Goal: Task Accomplishment & Management: Manage account settings

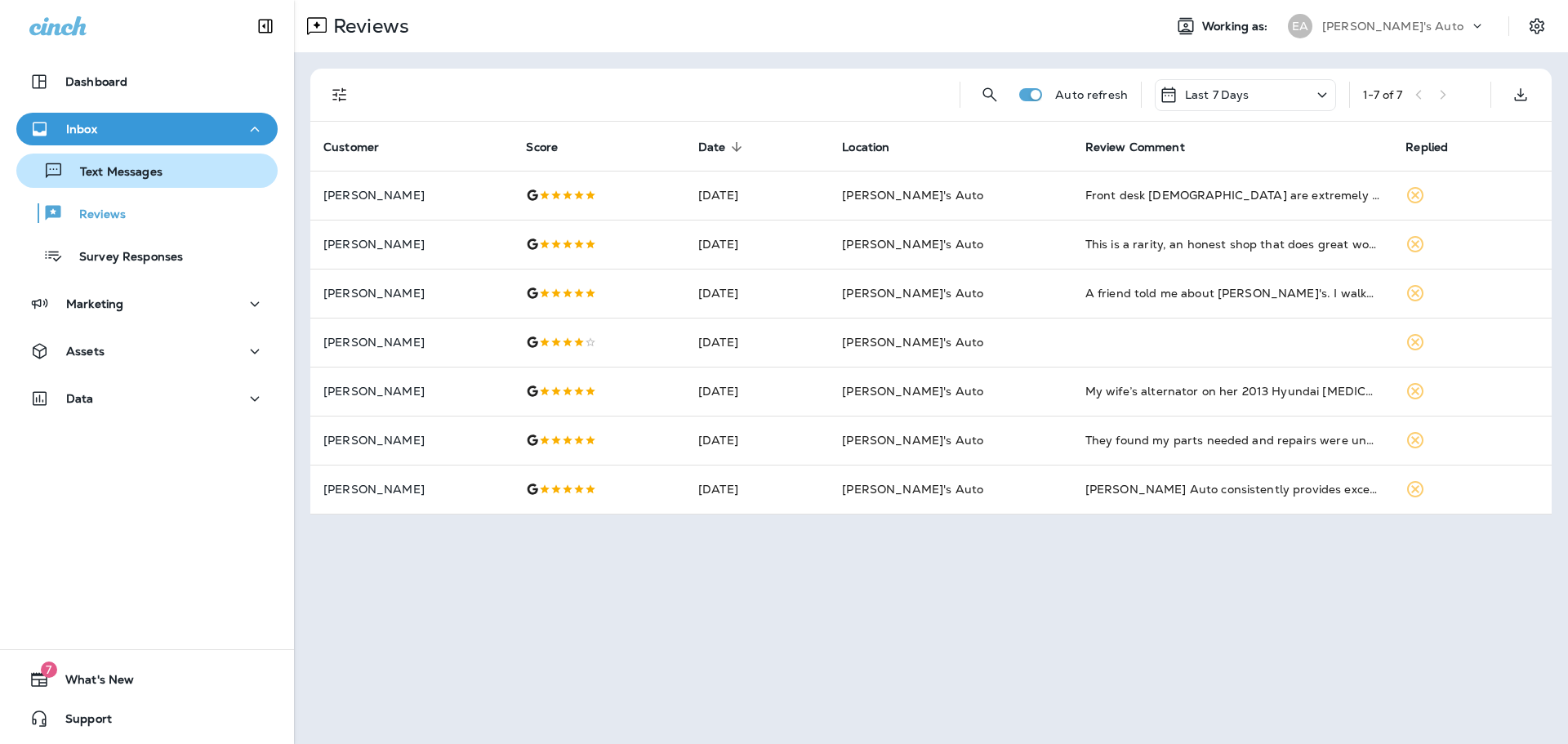
click at [145, 184] on button "Text Messages" at bounding box center [147, 170] width 262 height 35
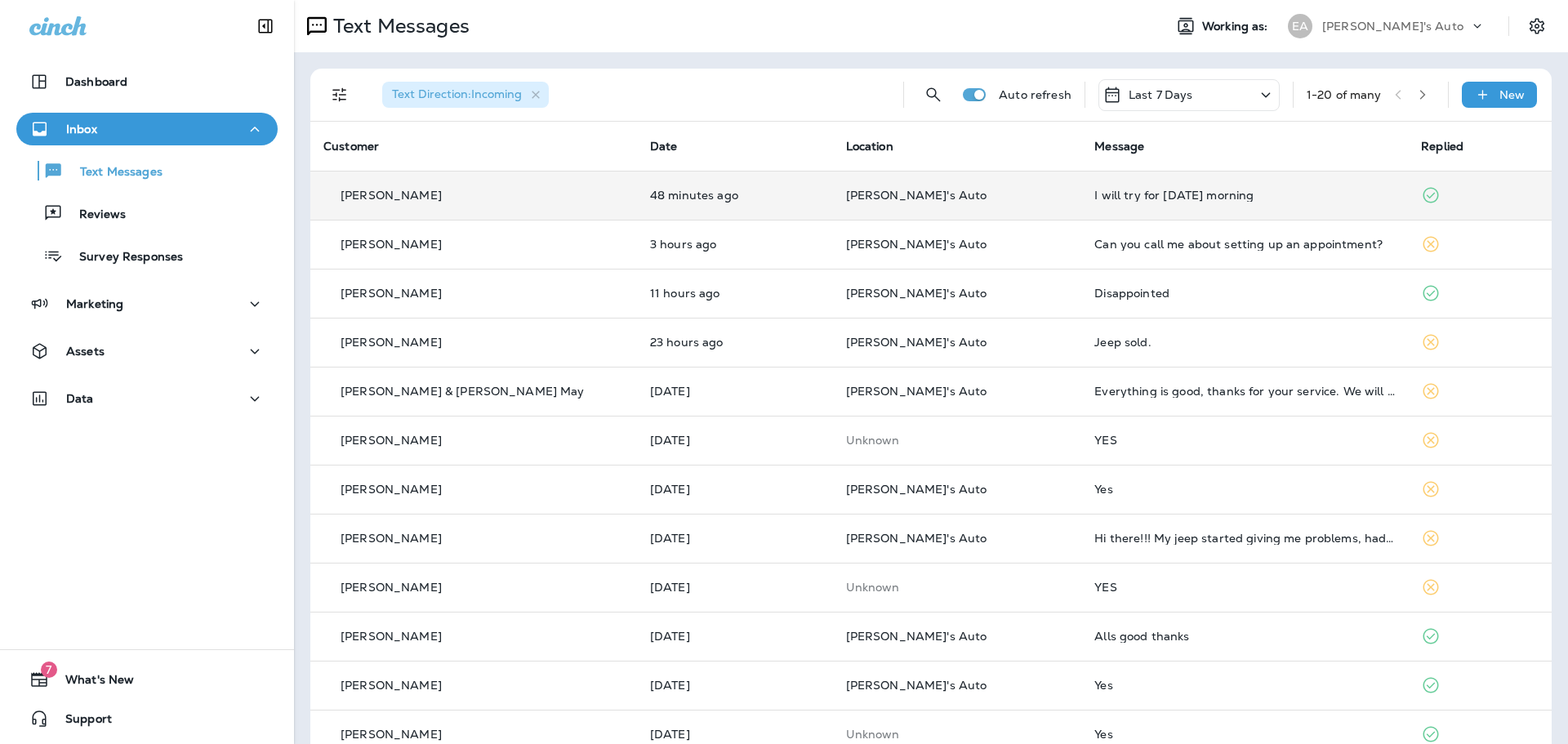
click at [959, 214] on td "[PERSON_NAME]'s Auto" at bounding box center [957, 195] width 249 height 49
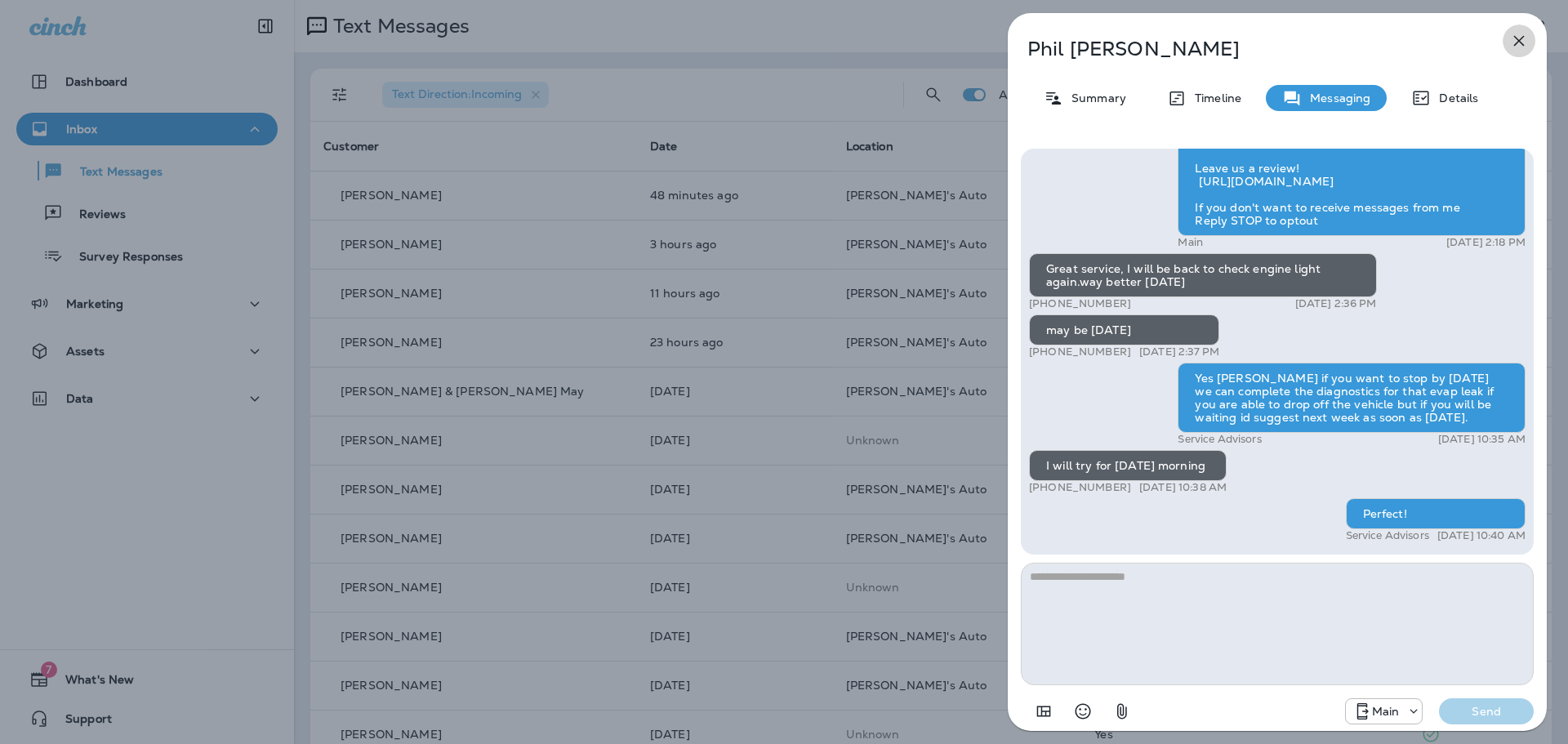
click at [1520, 40] on icon "button" at bounding box center [1519, 41] width 11 height 11
